Goal: Find specific page/section: Find specific page/section

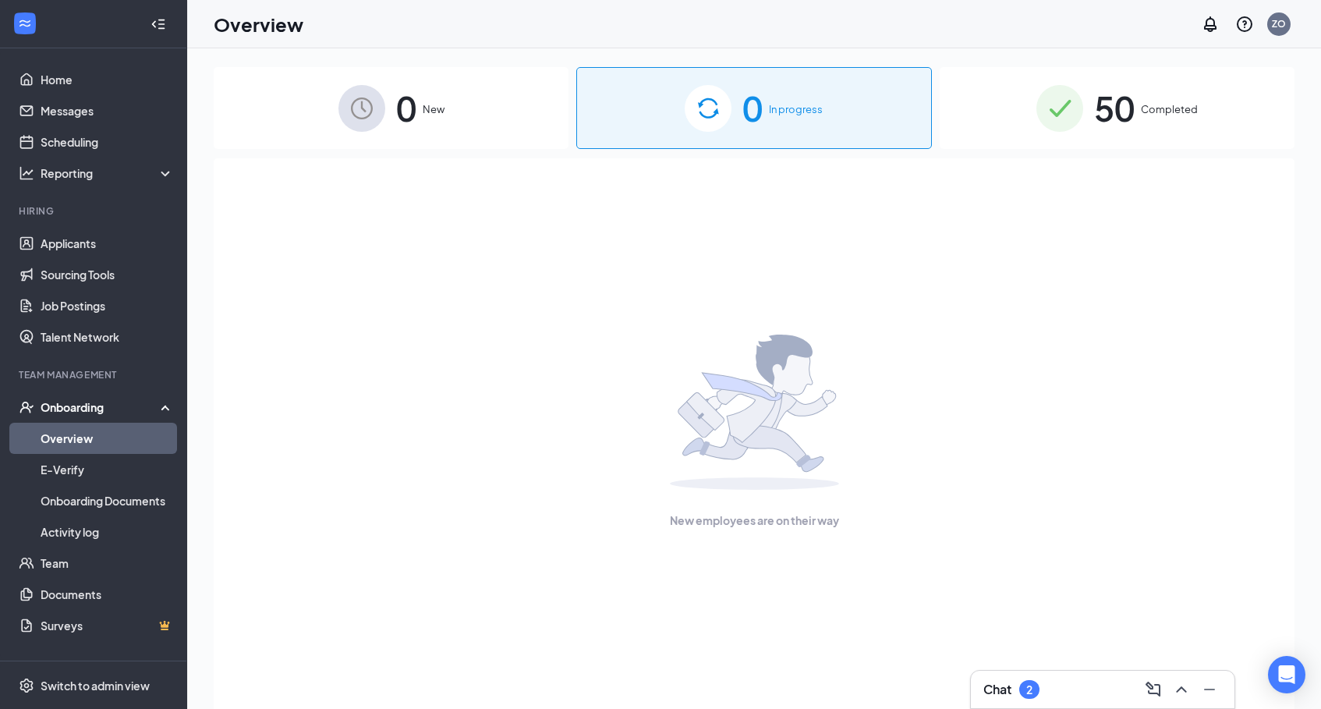
click at [1127, 112] on span "50" at bounding box center [1114, 108] width 41 height 54
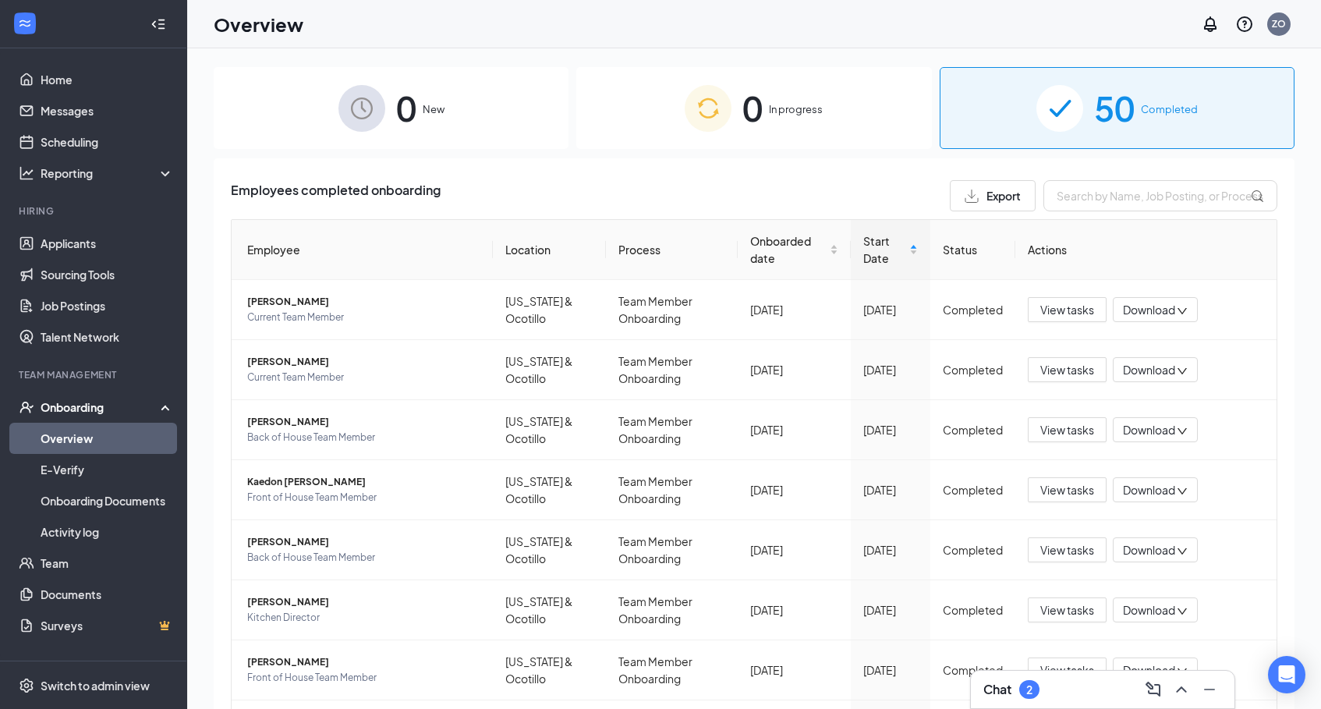
click at [776, 115] on span "In progress" at bounding box center [796, 109] width 54 height 16
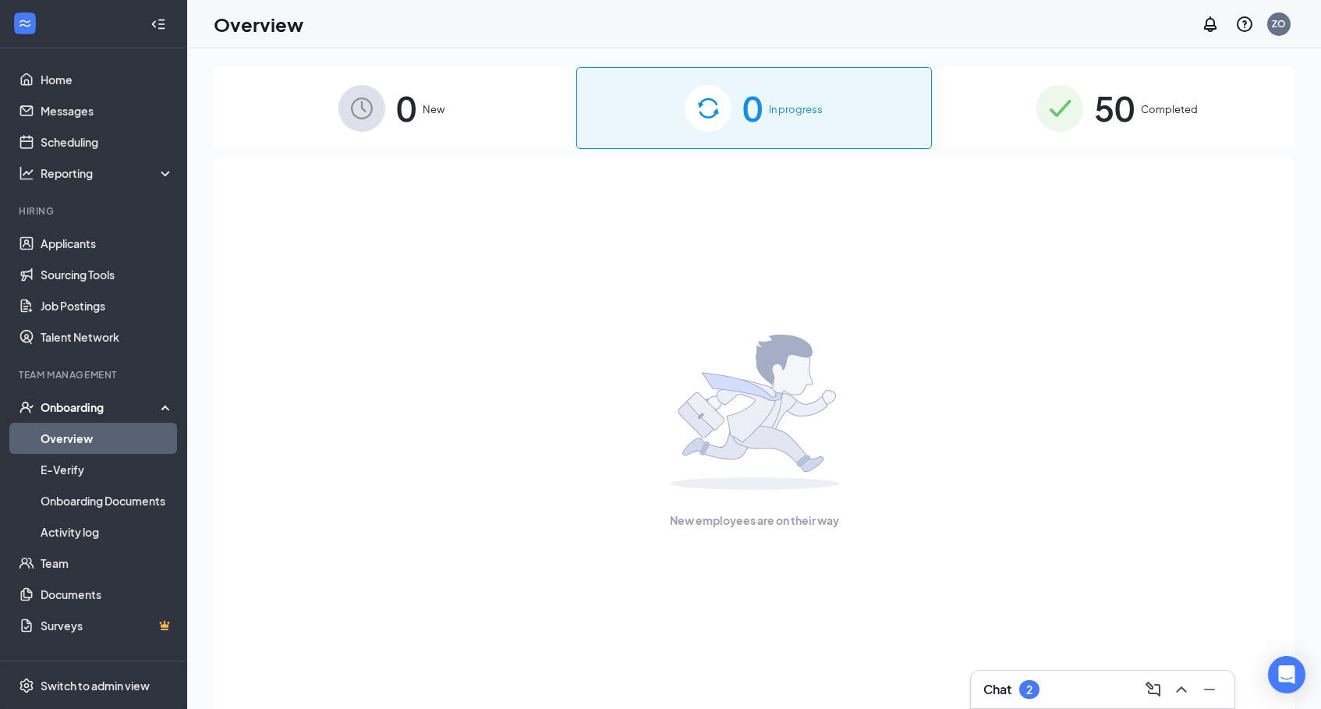
click at [483, 101] on div "0 New" at bounding box center [391, 108] width 355 height 82
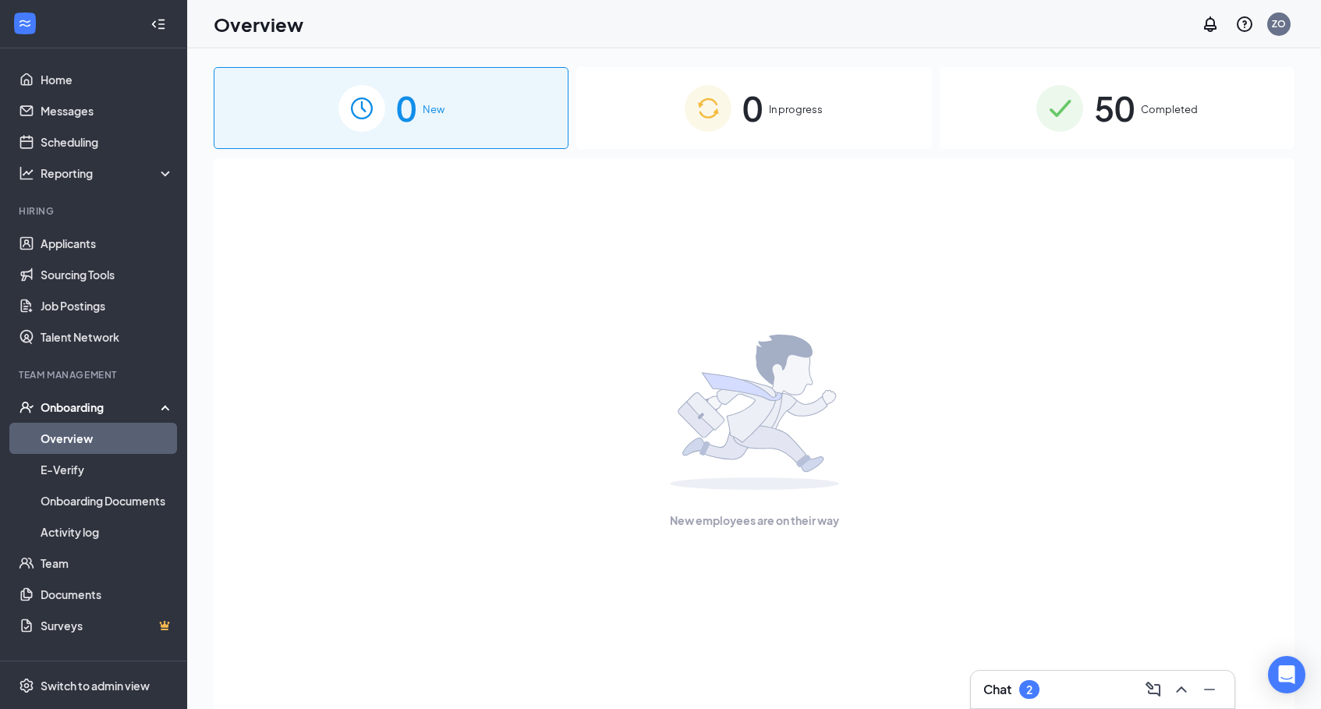
click at [1097, 104] on span "50" at bounding box center [1114, 108] width 41 height 54
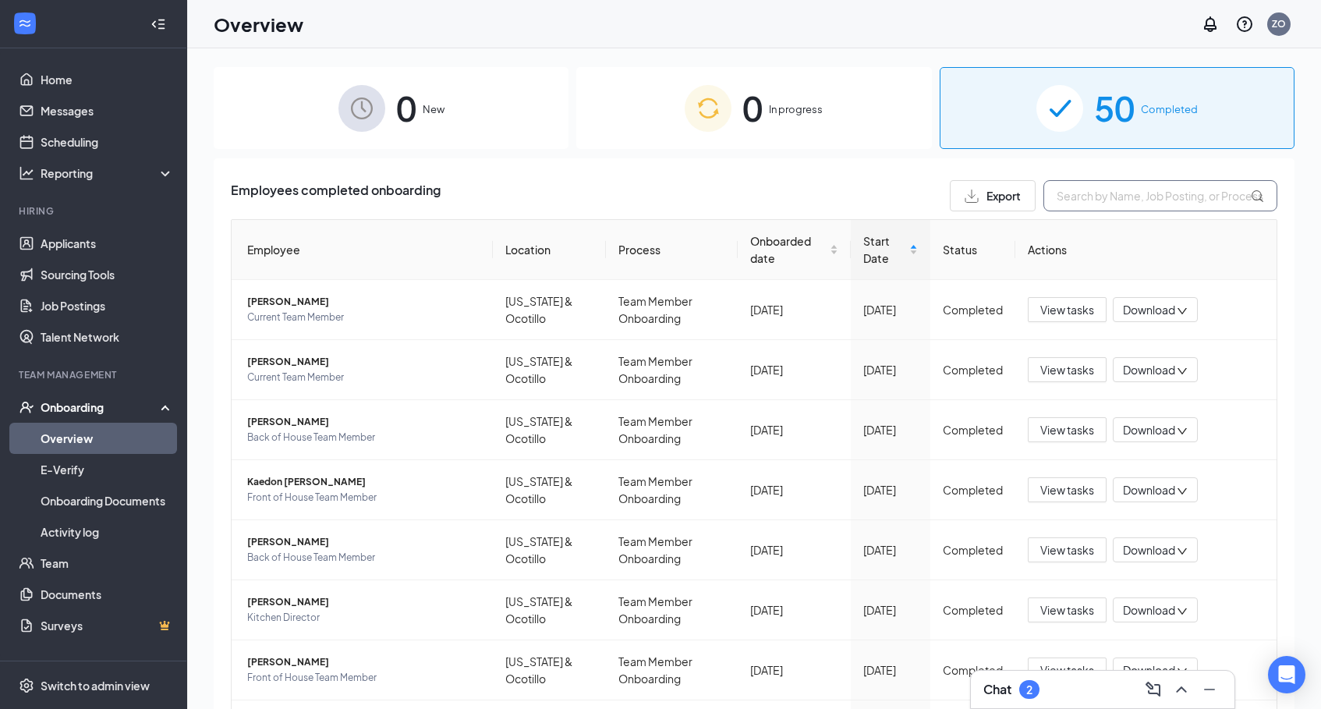
click at [1103, 195] on input "text" at bounding box center [1160, 195] width 234 height 31
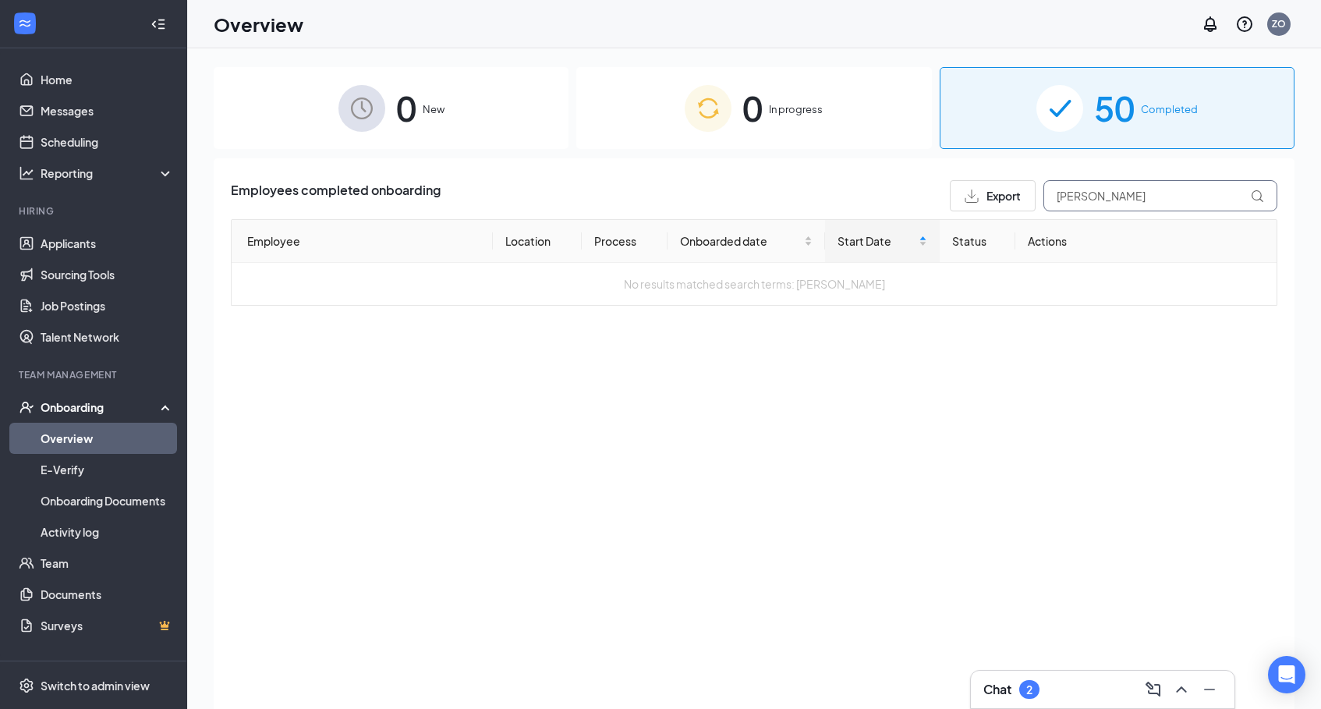
type input "[PERSON_NAME]"
drag, startPoint x: 1063, startPoint y: 225, endPoint x: 93, endPoint y: 566, distance: 1028.1
click at [93, 566] on link "Team" at bounding box center [107, 562] width 133 height 31
